Goal: Transaction & Acquisition: Purchase product/service

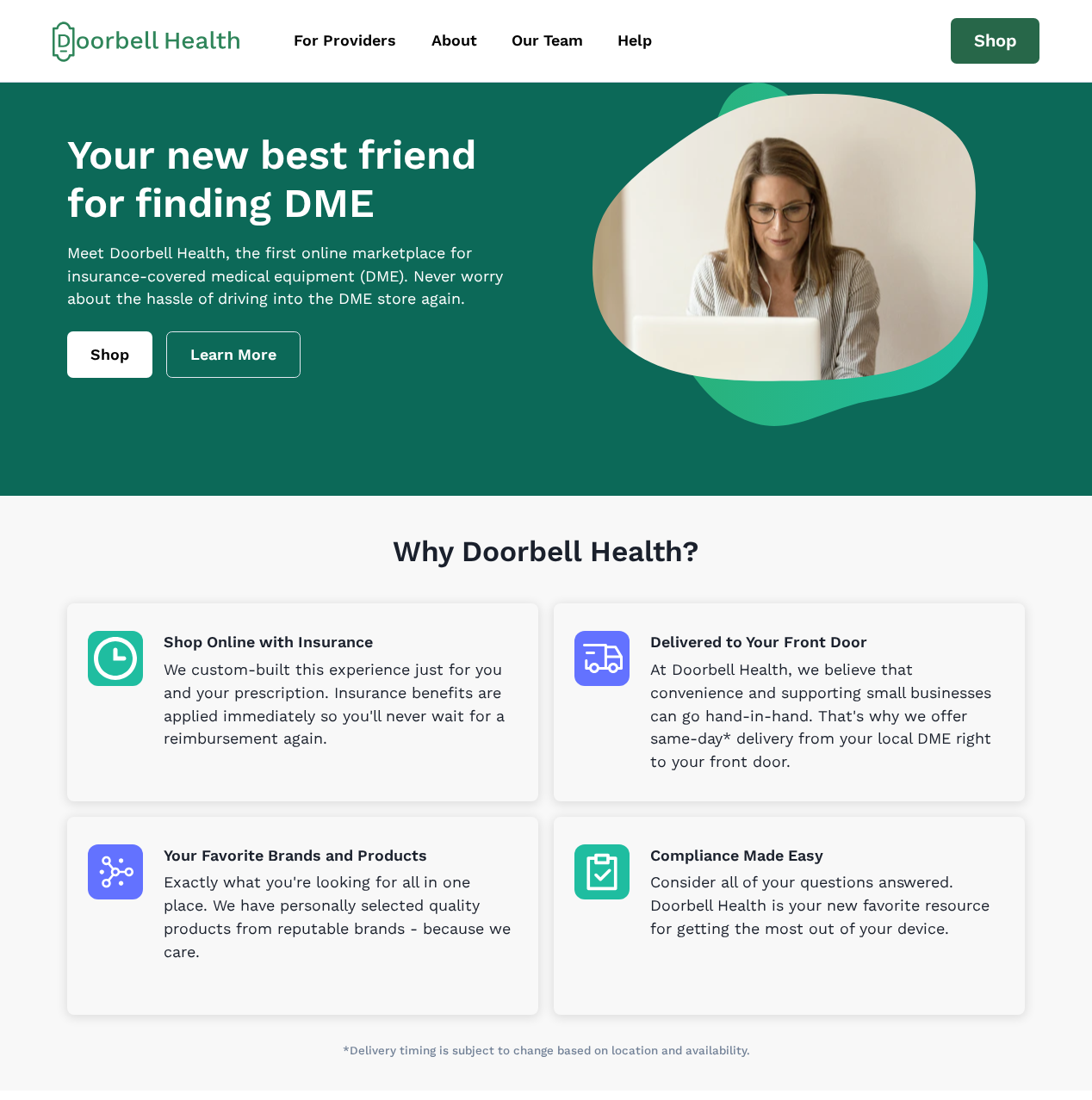
click at [990, 44] on link "Shop" at bounding box center [995, 41] width 90 height 46
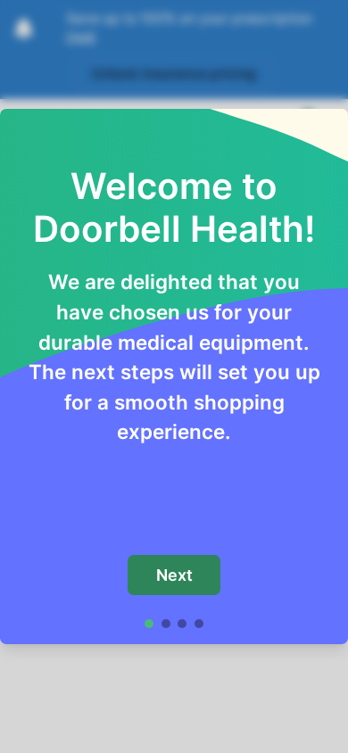
click at [170, 586] on button "Next" at bounding box center [174, 575] width 93 height 40
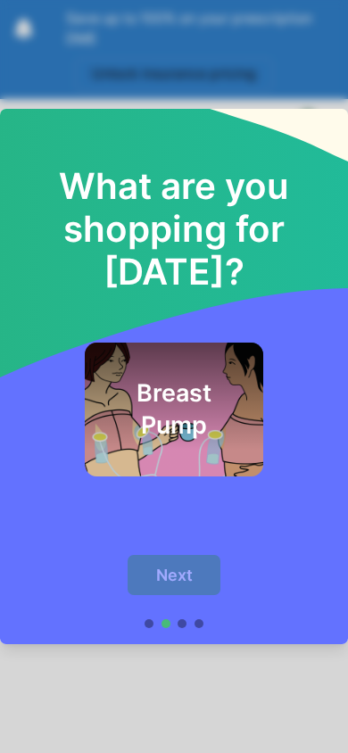
click at [170, 404] on h2 "Breast Pump" at bounding box center [174, 408] width 130 height 63
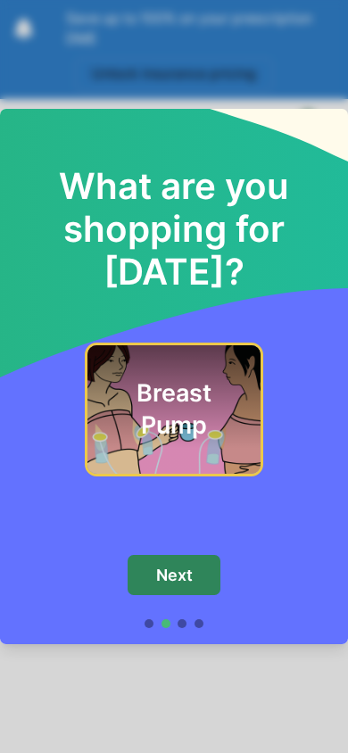
click at [170, 580] on p "Next" at bounding box center [174, 576] width 37 height 20
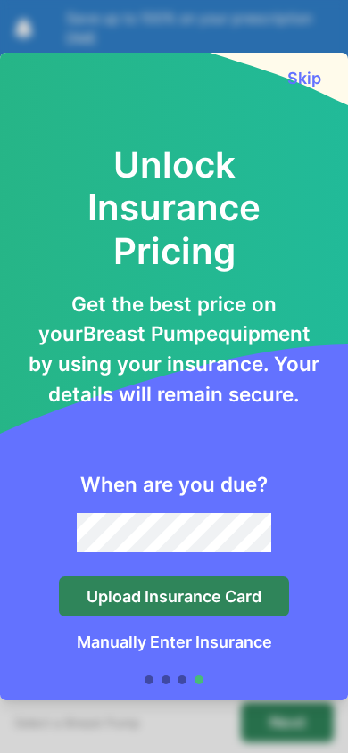
click at [160, 604] on p "Upload Insurance Card" at bounding box center [174, 597] width 175 height 20
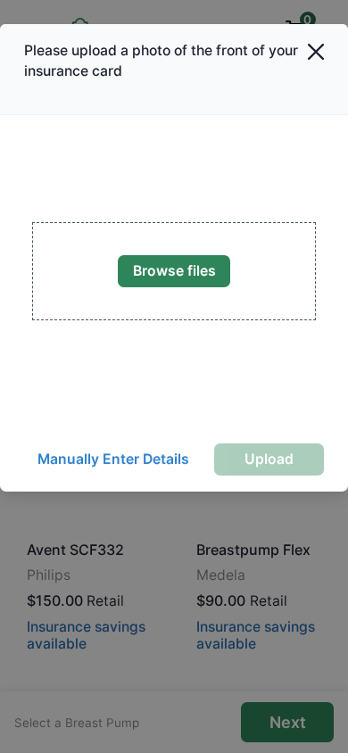
click at [150, 452] on button "Manually Enter Details" at bounding box center [113, 460] width 178 height 32
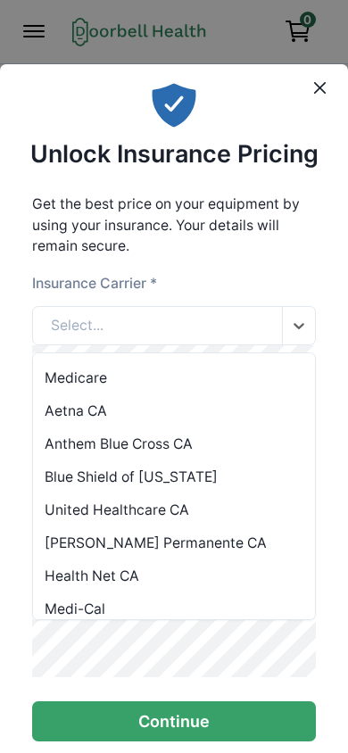
click at [120, 370] on div "Medicare" at bounding box center [174, 377] width 282 height 33
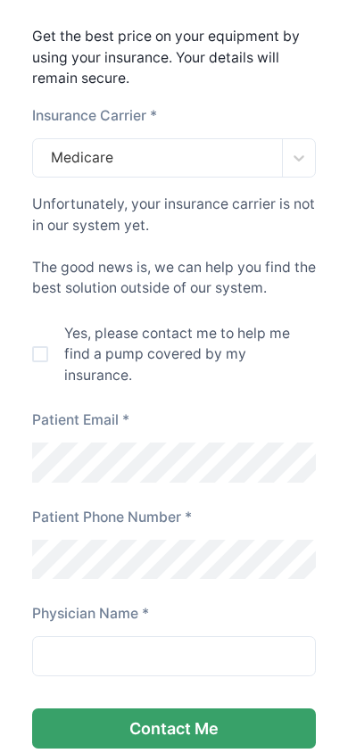
scroll to position [169, 0]
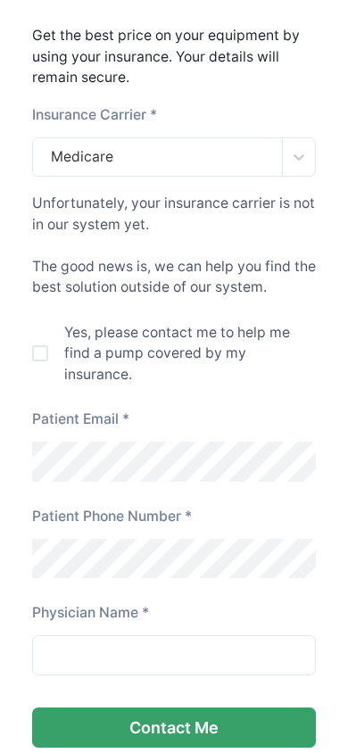
click at [50, 359] on label "Yes, please contact me to help me find a pump covered by my insurance." at bounding box center [174, 353] width 284 height 63
click at [33, 359] on span at bounding box center [40, 353] width 16 height 16
click at [224, 409] on div "Patient Email *" at bounding box center [174, 425] width 284 height 33
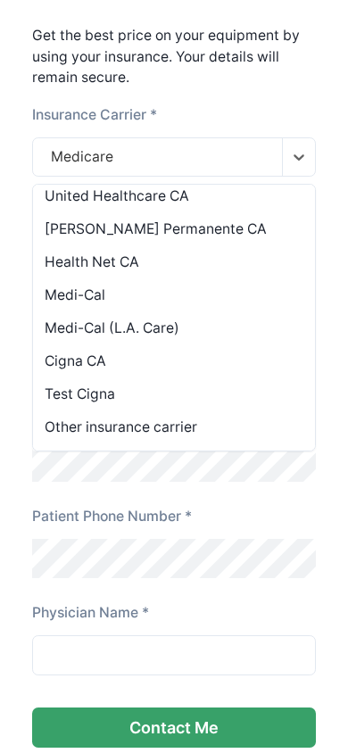
scroll to position [0, 0]
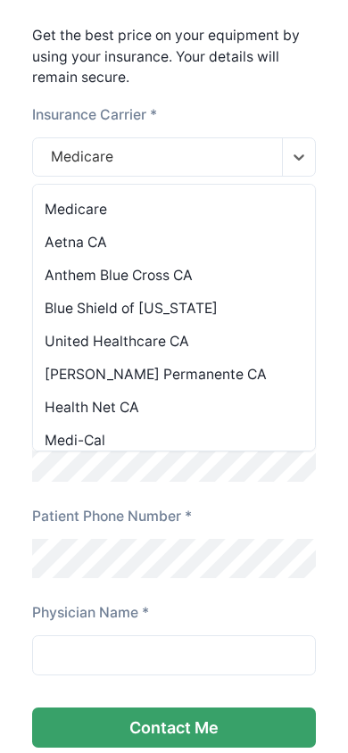
click at [119, 245] on div "Aetna CA" at bounding box center [174, 242] width 282 height 33
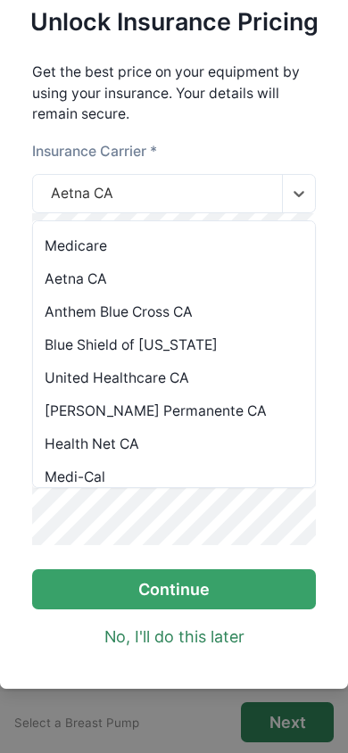
click at [171, 309] on div "Anthem Blue Cross CA" at bounding box center [174, 311] width 282 height 33
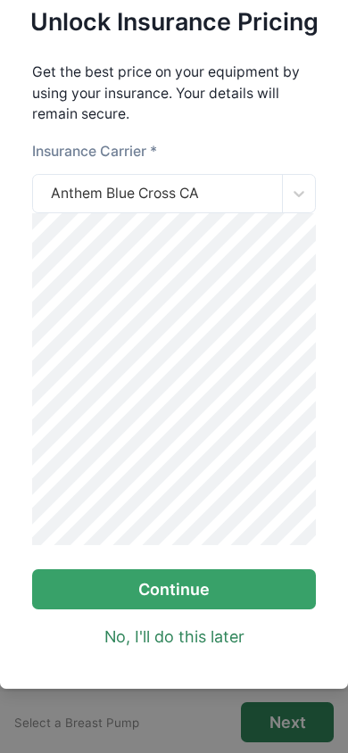
click at [173, 585] on button "Continue" at bounding box center [174, 589] width 284 height 40
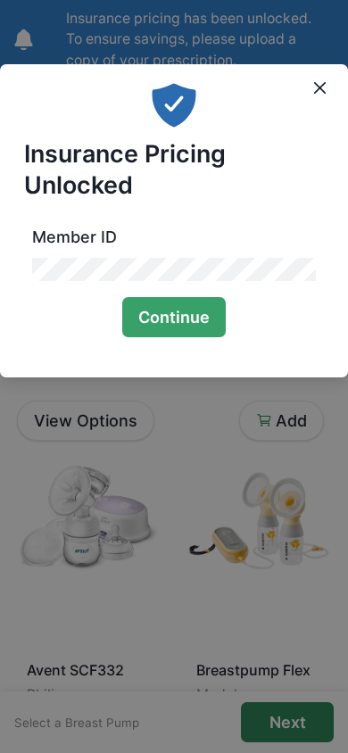
scroll to position [0, 0]
click at [185, 335] on button "Continue" at bounding box center [174, 317] width 104 height 40
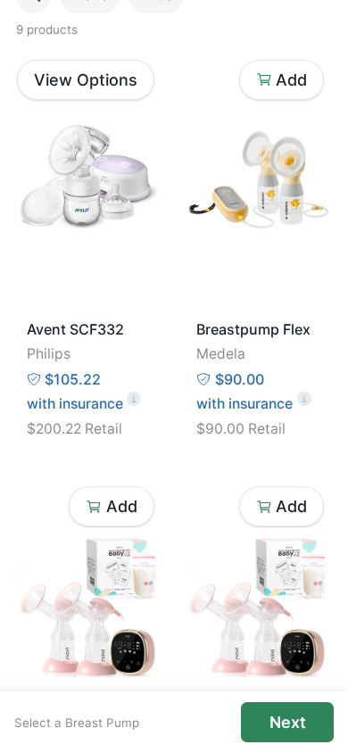
scroll to position [275, 0]
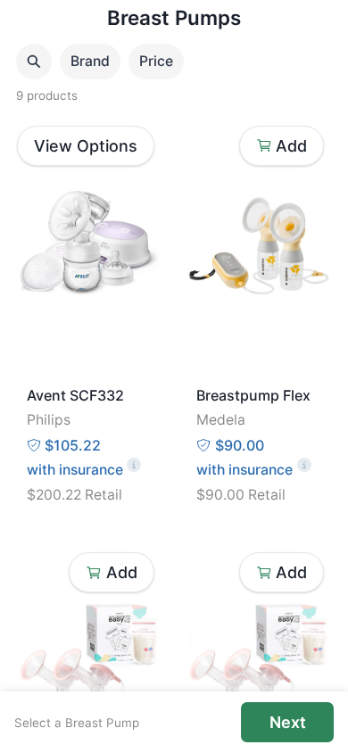
click at [305, 469] on icon at bounding box center [304, 469] width 3 height 0
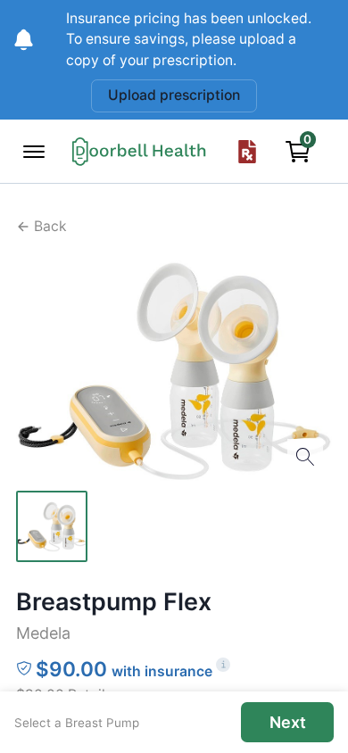
click at [40, 221] on p "Back" at bounding box center [50, 226] width 33 height 21
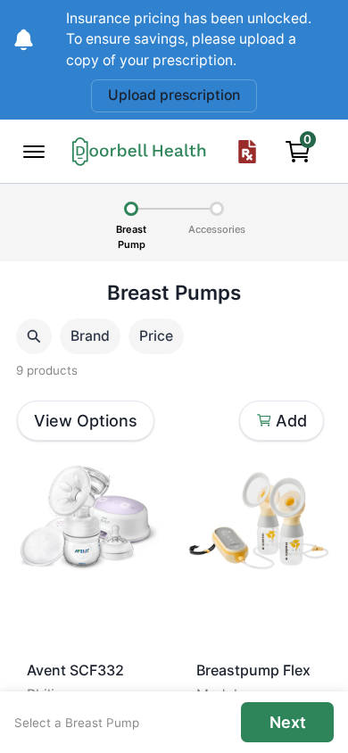
scroll to position [275, 0]
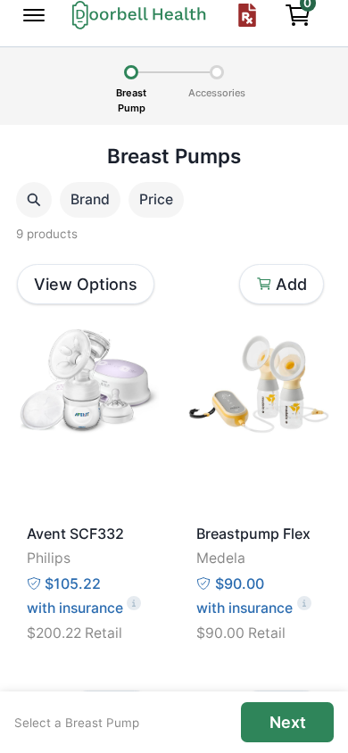
scroll to position [0, 0]
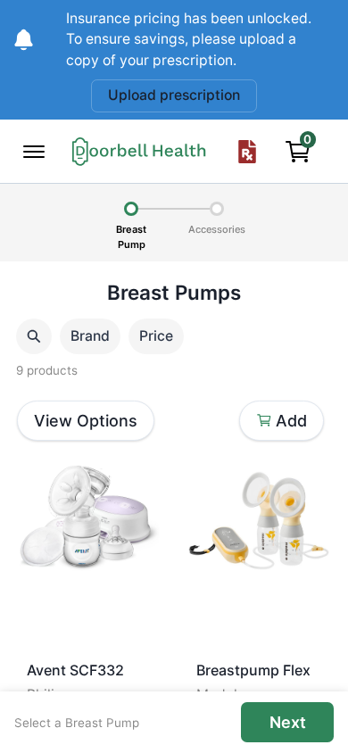
click at [245, 157] on icon "Upload prescription" at bounding box center [248, 151] width 18 height 23
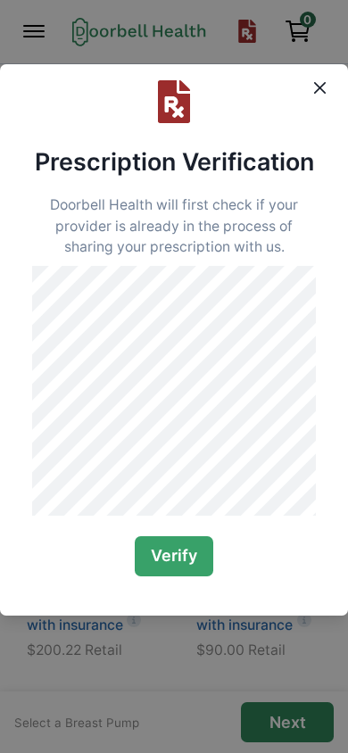
click at [179, 576] on button "Verify" at bounding box center [174, 556] width 79 height 40
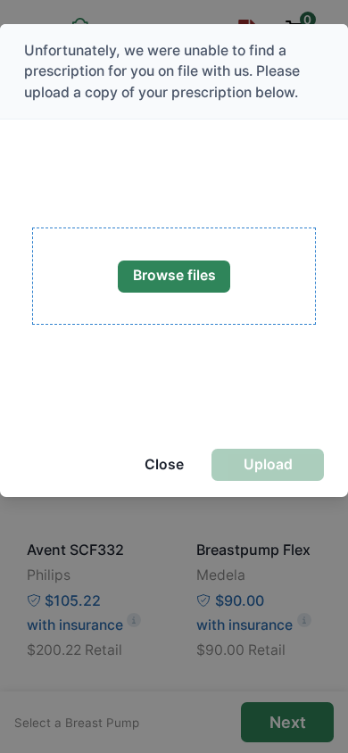
click at [168, 276] on button "Browse files" at bounding box center [174, 277] width 112 height 32
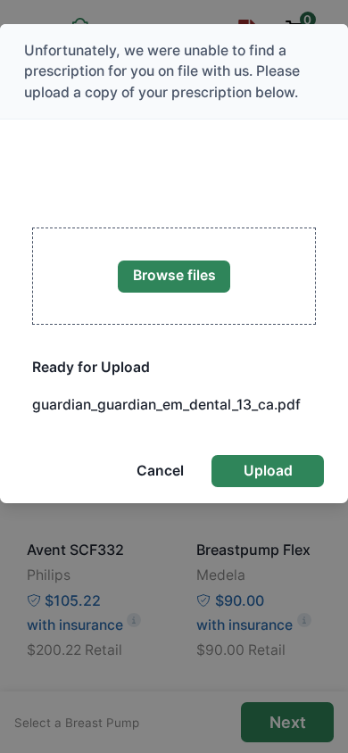
click at [247, 471] on button "Upload" at bounding box center [268, 471] width 112 height 32
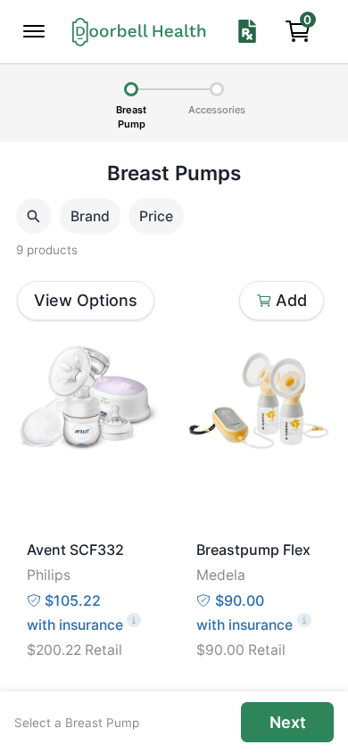
click at [248, 33] on icon "Upload prescription" at bounding box center [247, 31] width 23 height 23
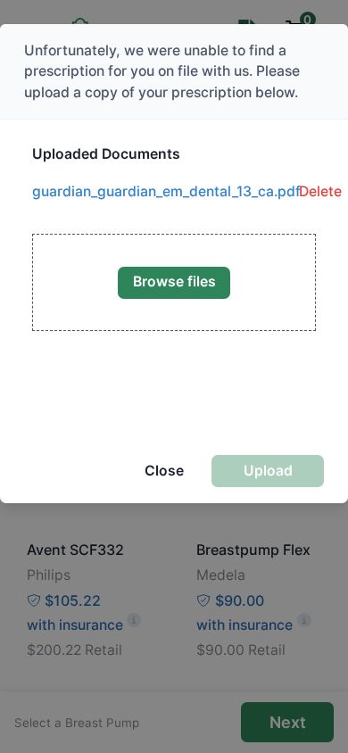
click at [185, 485] on button "Close" at bounding box center [164, 471] width 71 height 32
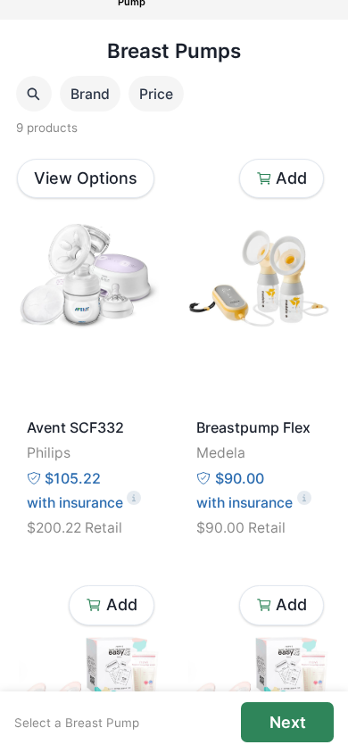
scroll to position [135, 0]
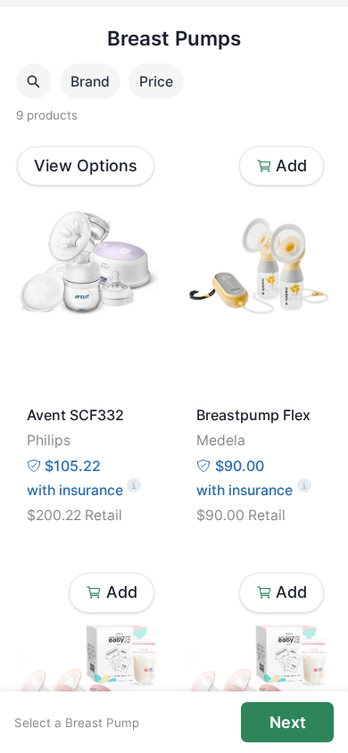
click at [94, 173] on link "View Options" at bounding box center [85, 166] width 137 height 40
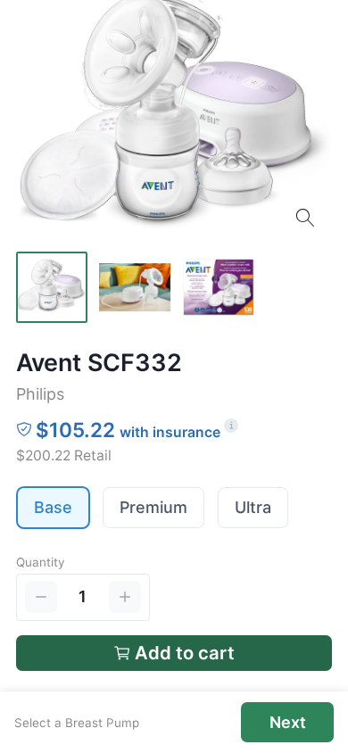
scroll to position [171, 0]
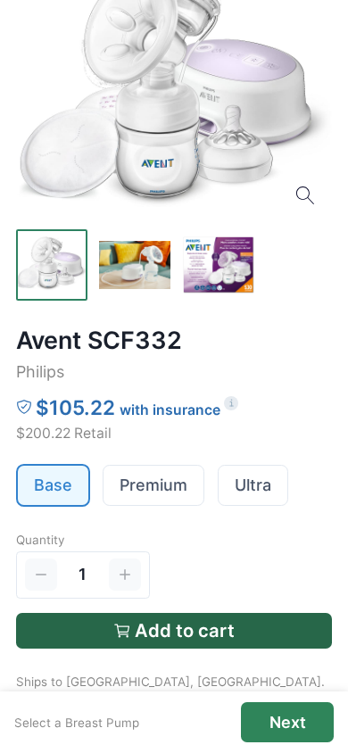
click at [170, 504] on link "Premium" at bounding box center [154, 486] width 100 height 40
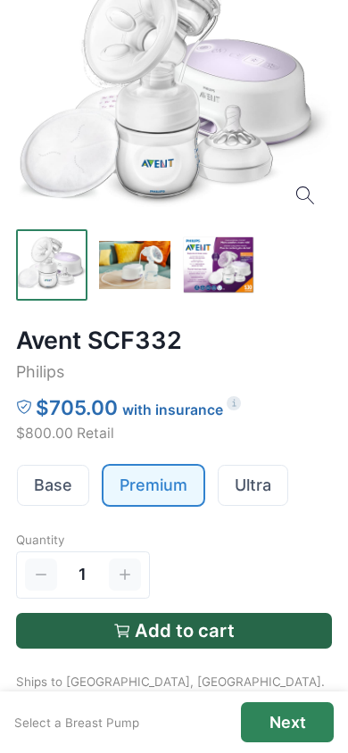
click at [36, 485] on link "Base" at bounding box center [53, 486] width 71 height 40
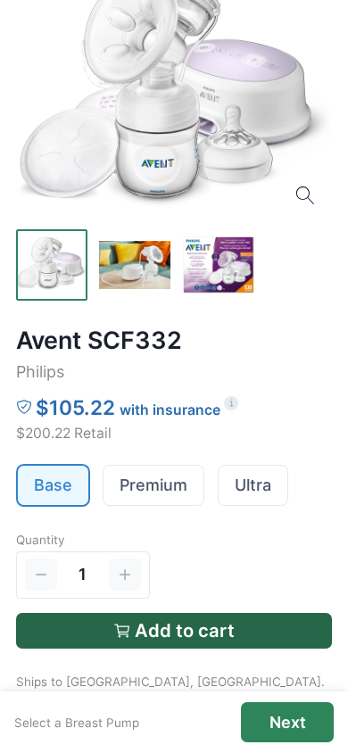
click at [153, 485] on link "Premium" at bounding box center [154, 486] width 100 height 40
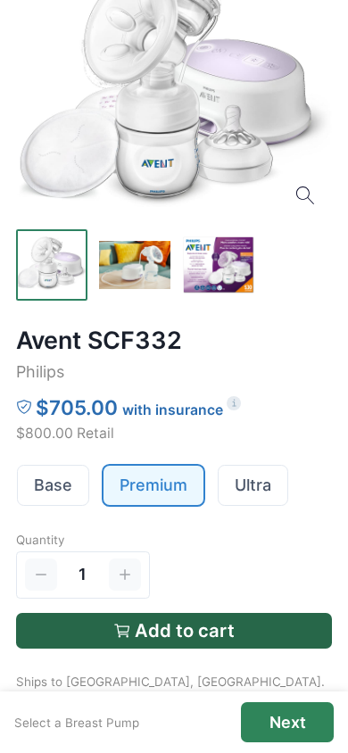
click at [261, 498] on link "Ultra" at bounding box center [253, 486] width 69 height 40
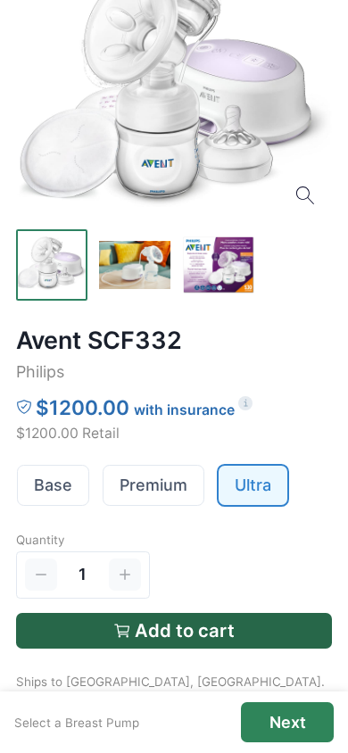
click at [63, 489] on link "Base" at bounding box center [53, 486] width 71 height 40
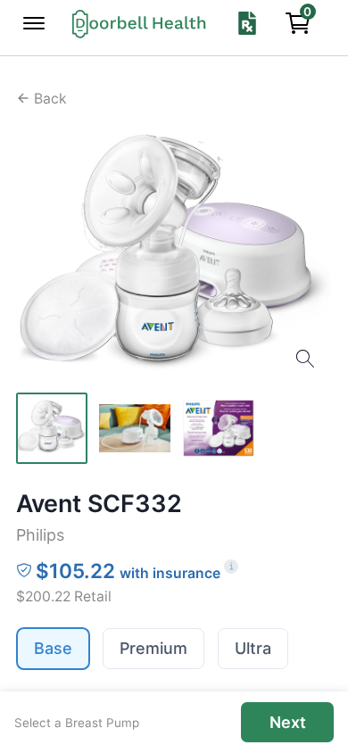
scroll to position [1, 0]
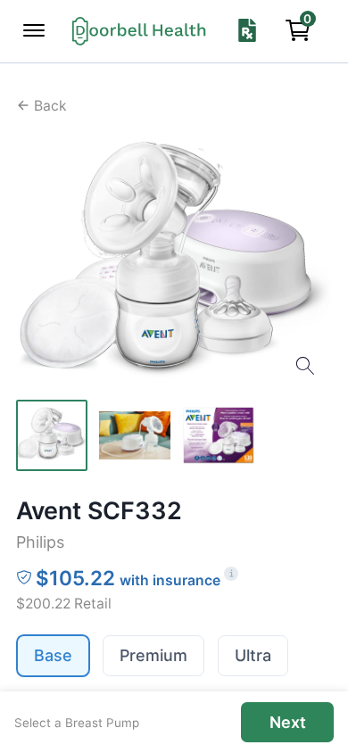
click at [285, 718] on p "Next" at bounding box center [288, 723] width 37 height 20
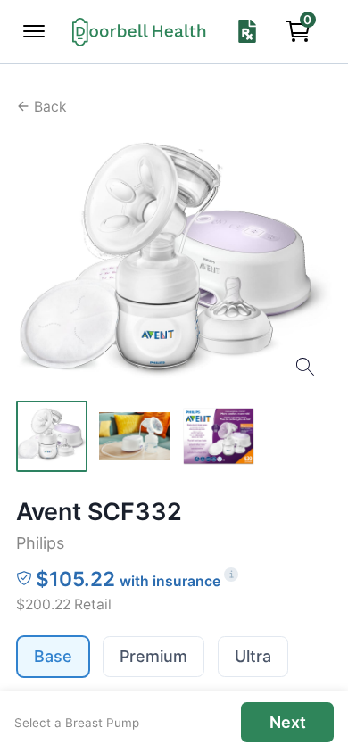
scroll to position [485, 0]
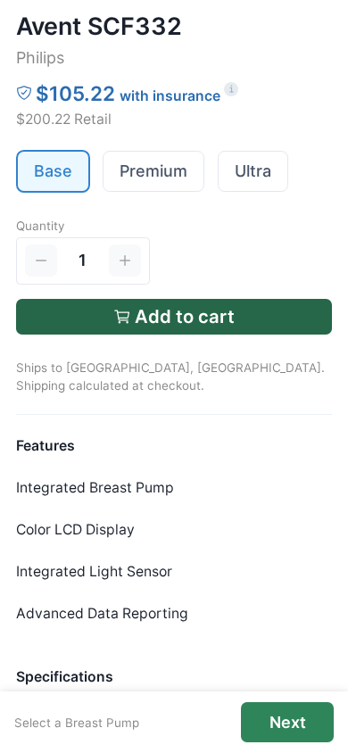
click at [156, 309] on p "Add to cart" at bounding box center [185, 316] width 100 height 21
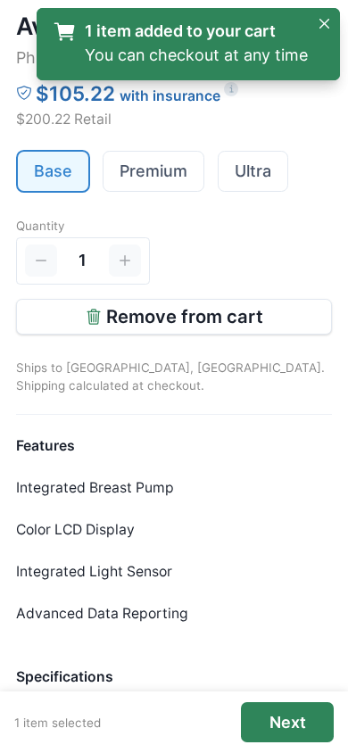
click at [300, 725] on p "Next" at bounding box center [288, 723] width 37 height 20
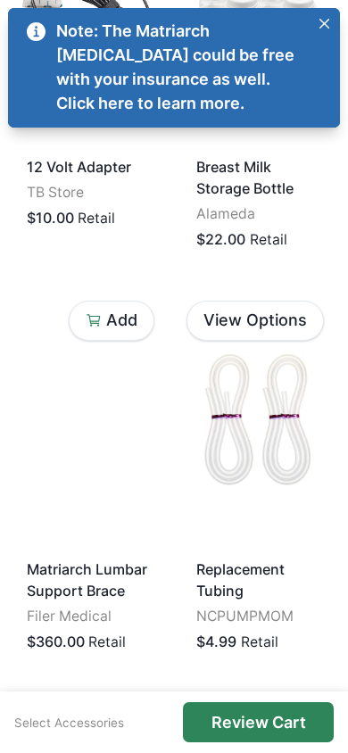
scroll to position [380, 0]
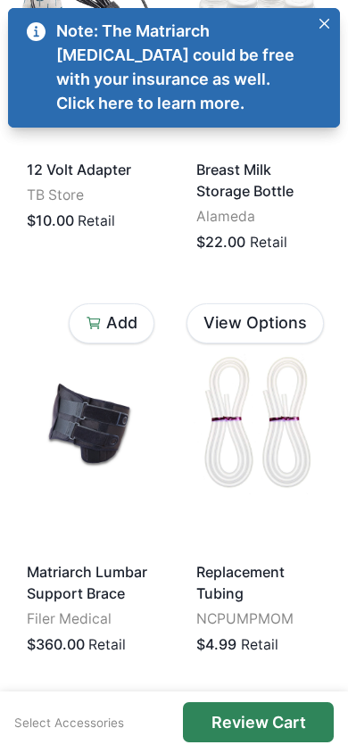
click at [261, 328] on link "View Options" at bounding box center [255, 323] width 137 height 40
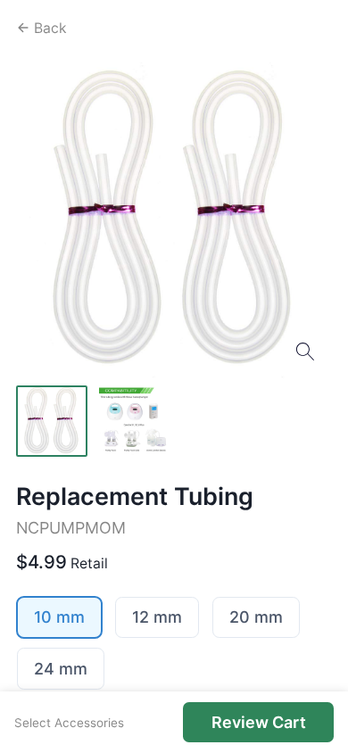
scroll to position [81, 0]
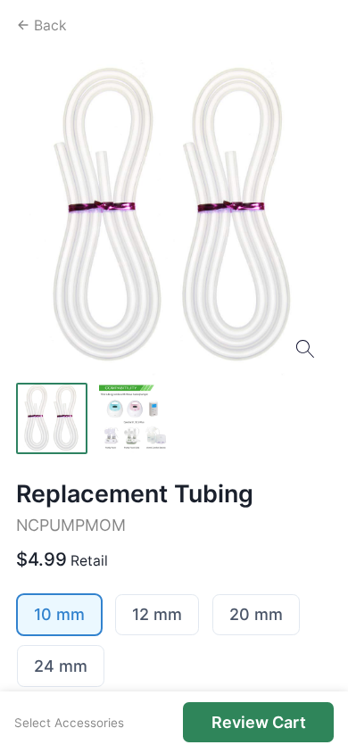
click at [168, 599] on link "12 mm" at bounding box center [157, 615] width 82 height 40
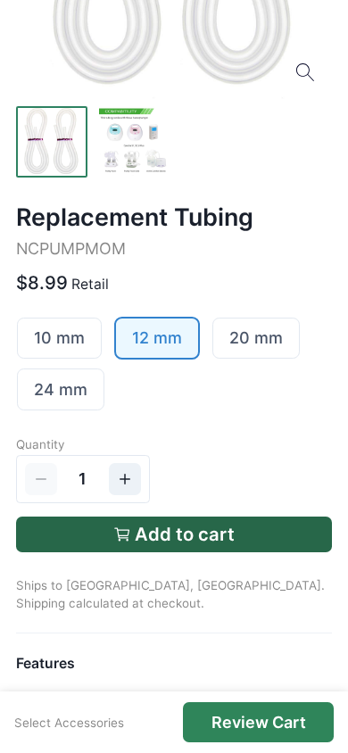
scroll to position [359, 0]
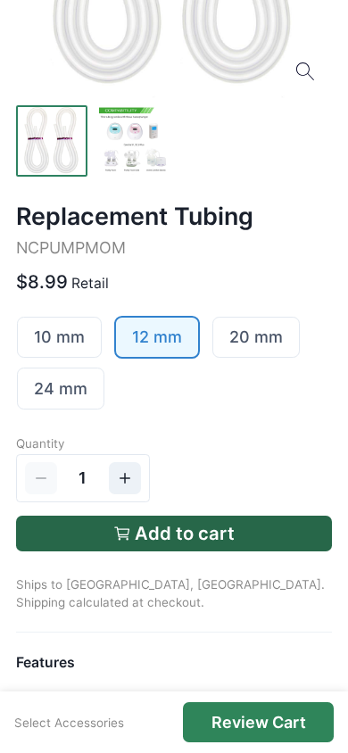
click at [128, 476] on icon "Increment" at bounding box center [125, 478] width 16 height 16
click at [43, 478] on line "Decrement" at bounding box center [41, 478] width 9 height 0
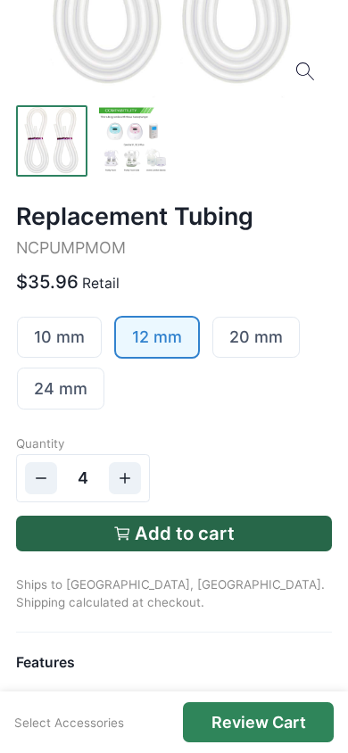
click at [43, 478] on line "Decrement" at bounding box center [41, 478] width 9 height 0
click at [142, 518] on button "Add to cart" at bounding box center [174, 534] width 316 height 36
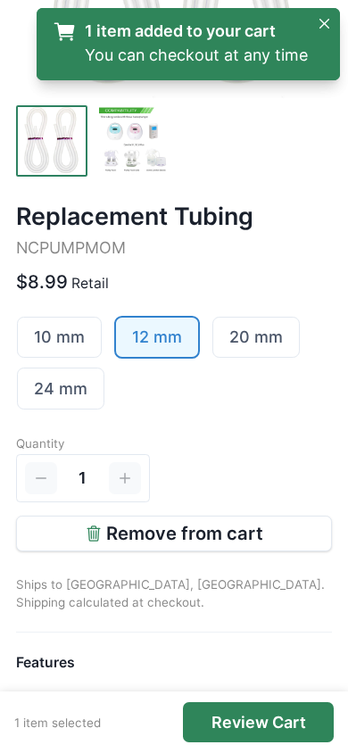
click at [277, 725] on p "Review Cart" at bounding box center [259, 723] width 95 height 20
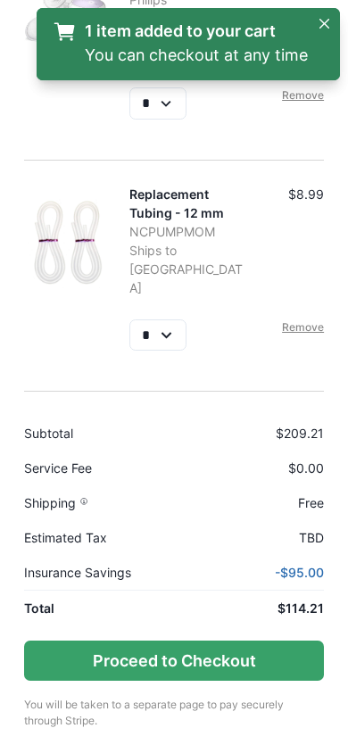
scroll to position [202, 0]
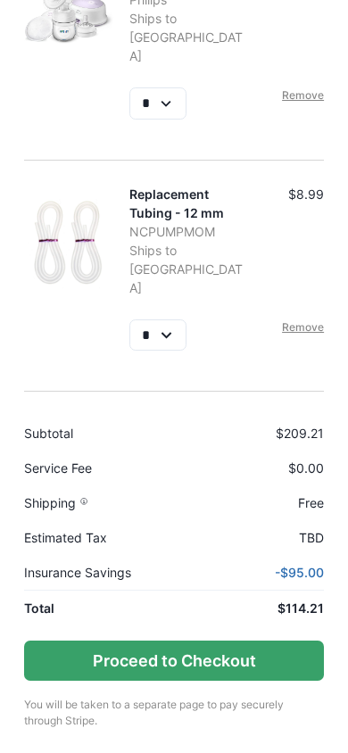
click at [227, 668] on button "Proceed to Checkout" at bounding box center [174, 661] width 300 height 40
